Goal: Transaction & Acquisition: Purchase product/service

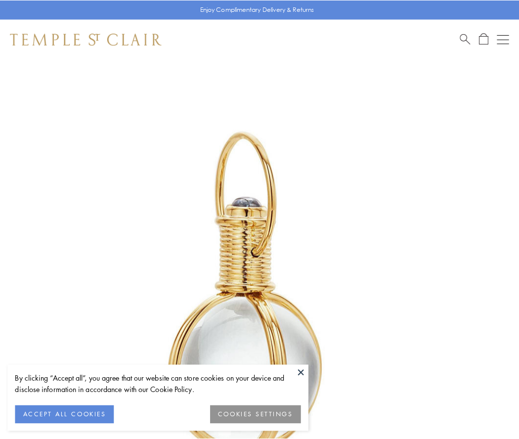
scroll to position [258, 0]
